Goal: Answer question/provide support

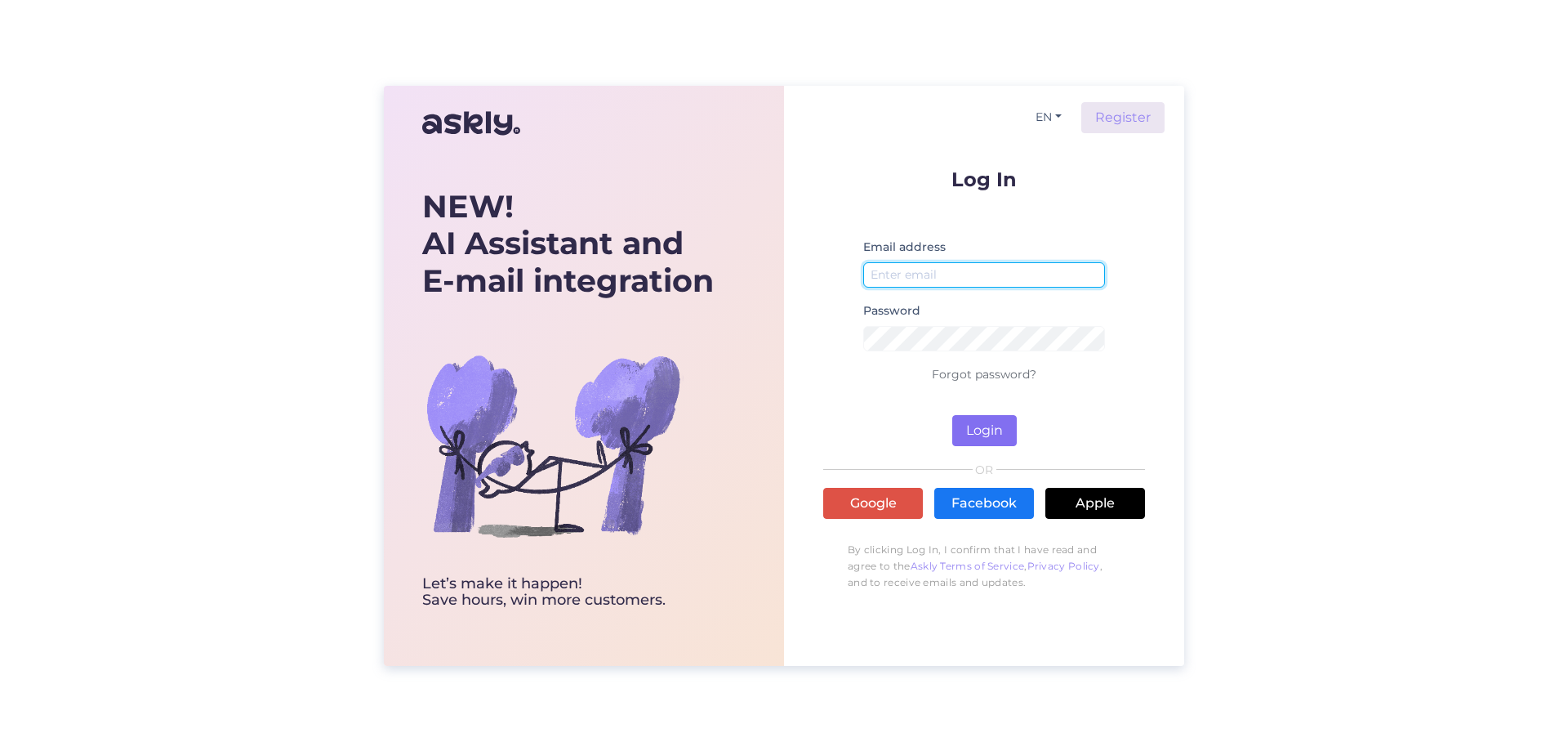
type input "[PERSON_NAME][EMAIL_ADDRESS][DOMAIN_NAME]"
click at [975, 437] on button "Login" at bounding box center [984, 430] width 64 height 31
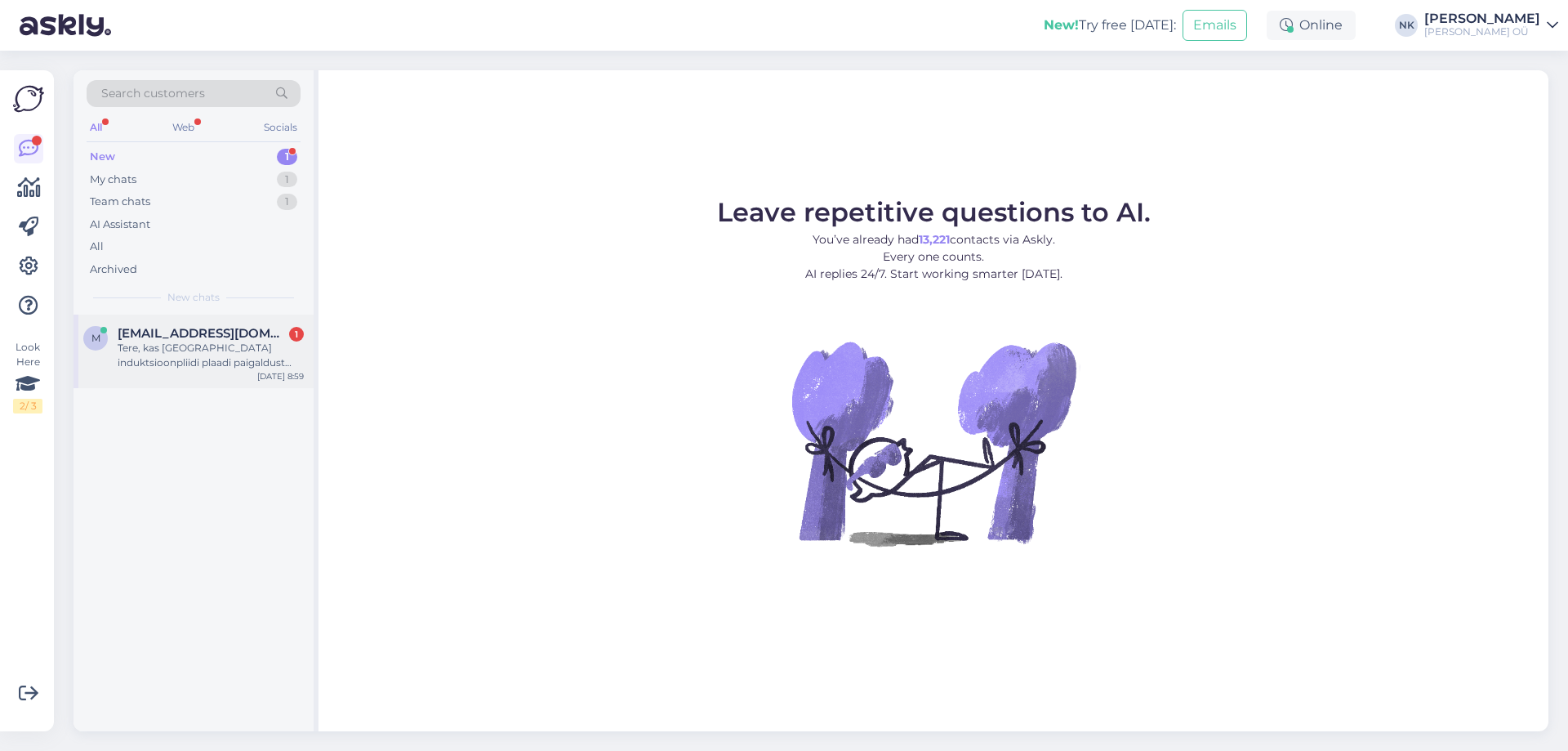
click at [261, 330] on span "[EMAIL_ADDRESS][DOMAIN_NAME]" at bounding box center [203, 333] width 170 height 14
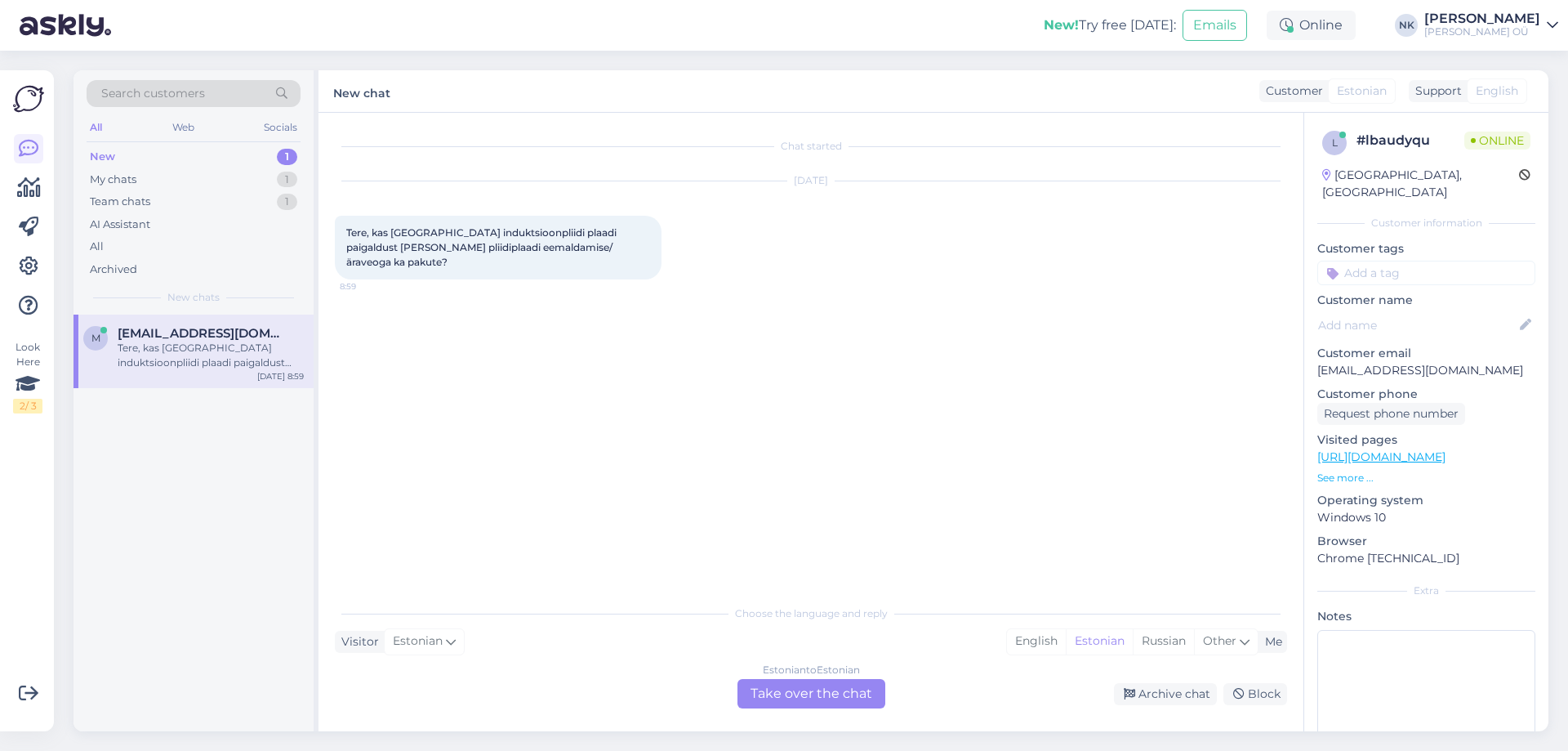
click at [787, 680] on div "Estonian to Estonian Take over the chat" at bounding box center [811, 694] width 148 height 29
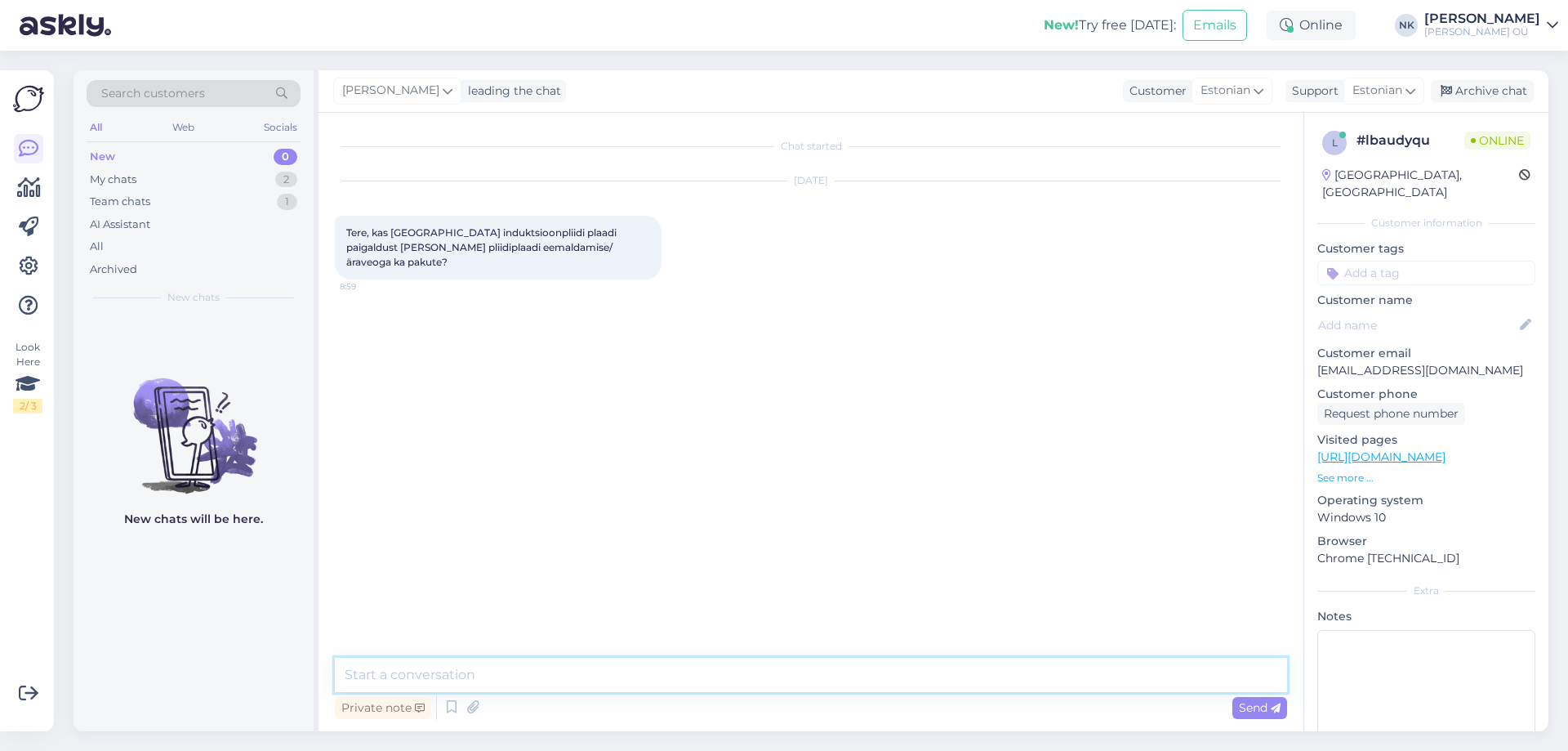
click at [874, 661] on textarea at bounding box center [811, 675] width 952 height 34
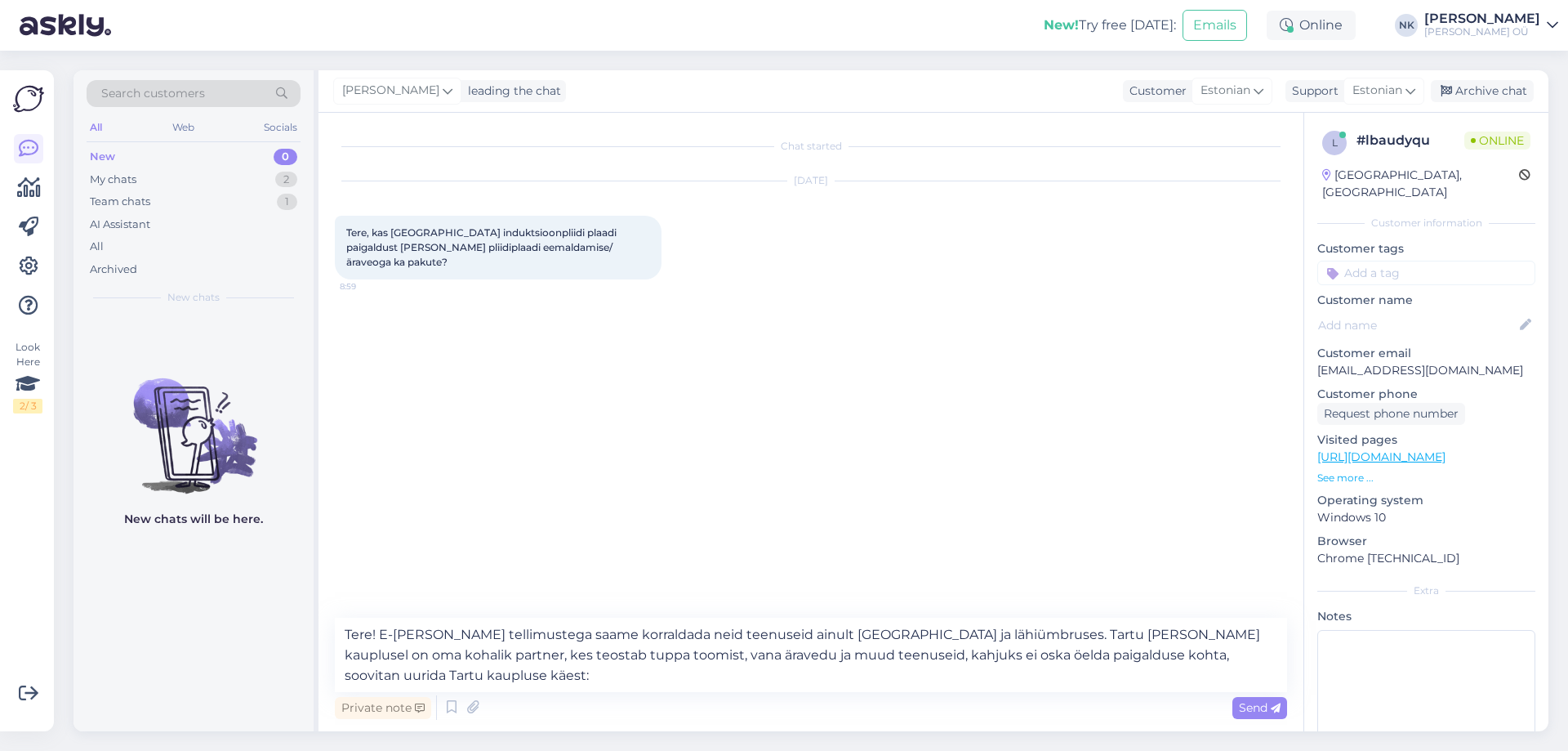
click at [1411, 449] on link "[URL][DOMAIN_NAME]" at bounding box center [1382, 457] width 129 height 14
click at [400, 664] on textarea "Tere! E-[PERSON_NAME] tellimustega saame korraldada neid teenuseid ainult [GEOG…" at bounding box center [811, 655] width 952 height 74
click at [384, 684] on textarea "Tere! E-[PERSON_NAME] tellimustega saame korraldada neid teenuseid ainult [GEOG…" at bounding box center [811, 655] width 952 height 74
paste textarea "731 5579 [EMAIL_ADDRESS][DOMAIN_NAME]"
type textarea "Tere! E-[PERSON_NAME] tellimustega saame korraldada neid teenuseid ainult [GEOG…"
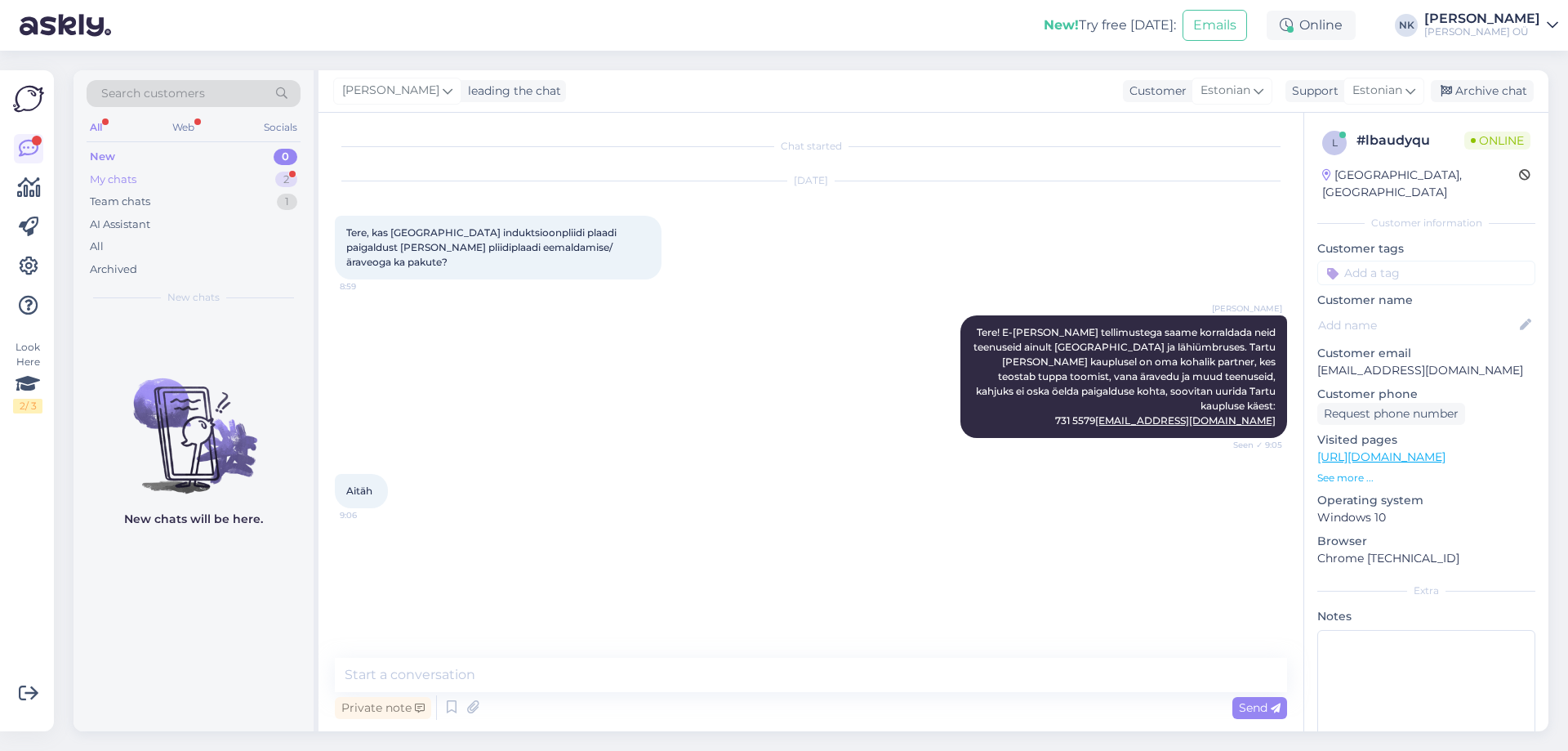
click at [273, 170] on div "My chats 2" at bounding box center [194, 179] width 214 height 23
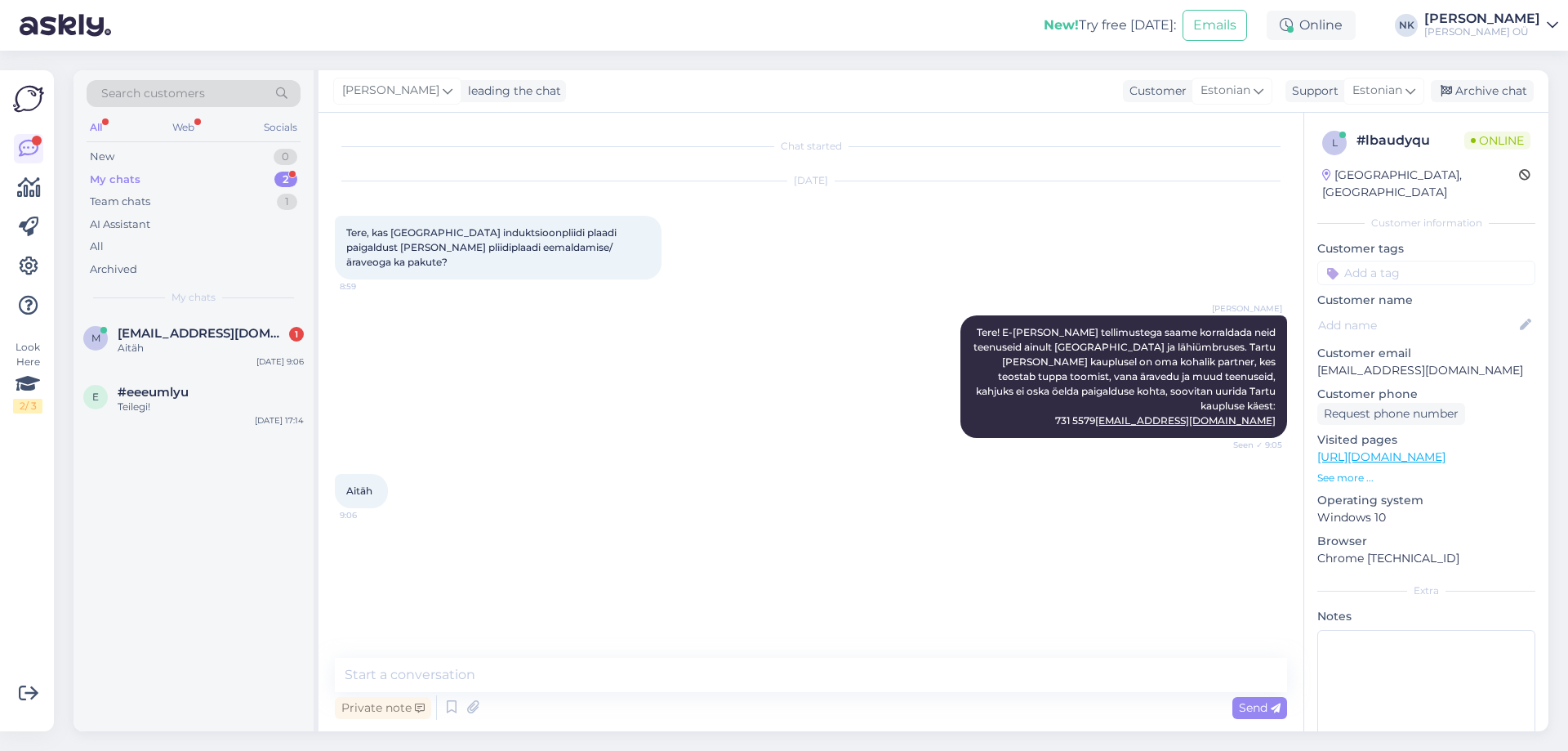
drag, startPoint x: 258, startPoint y: 354, endPoint x: 324, endPoint y: 273, distance: 104.5
click at [258, 354] on div "Aitäh" at bounding box center [211, 348] width 186 height 14
click at [569, 675] on textarea at bounding box center [811, 675] width 952 height 34
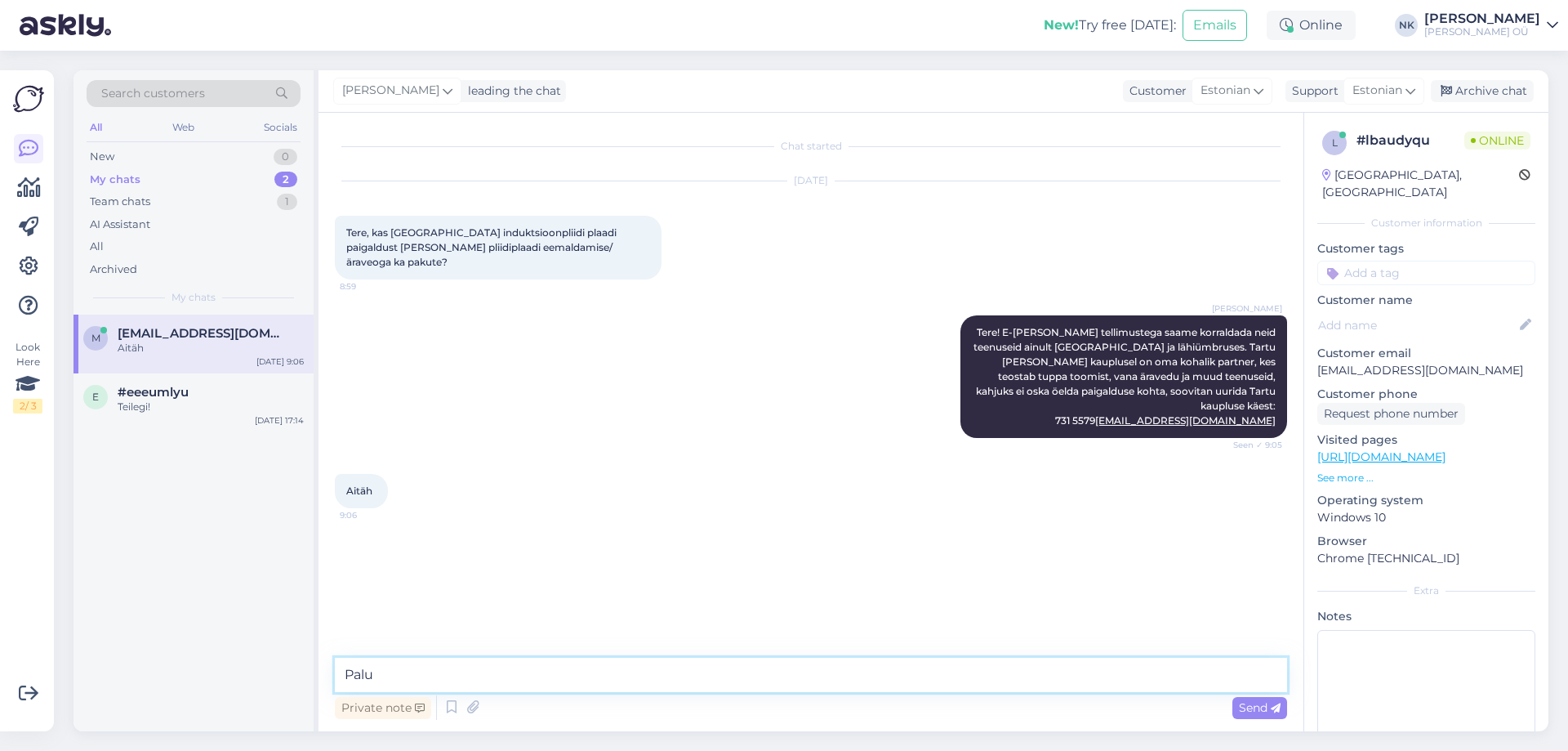
type textarea "Palun"
